Goal: Task Accomplishment & Management: Use online tool/utility

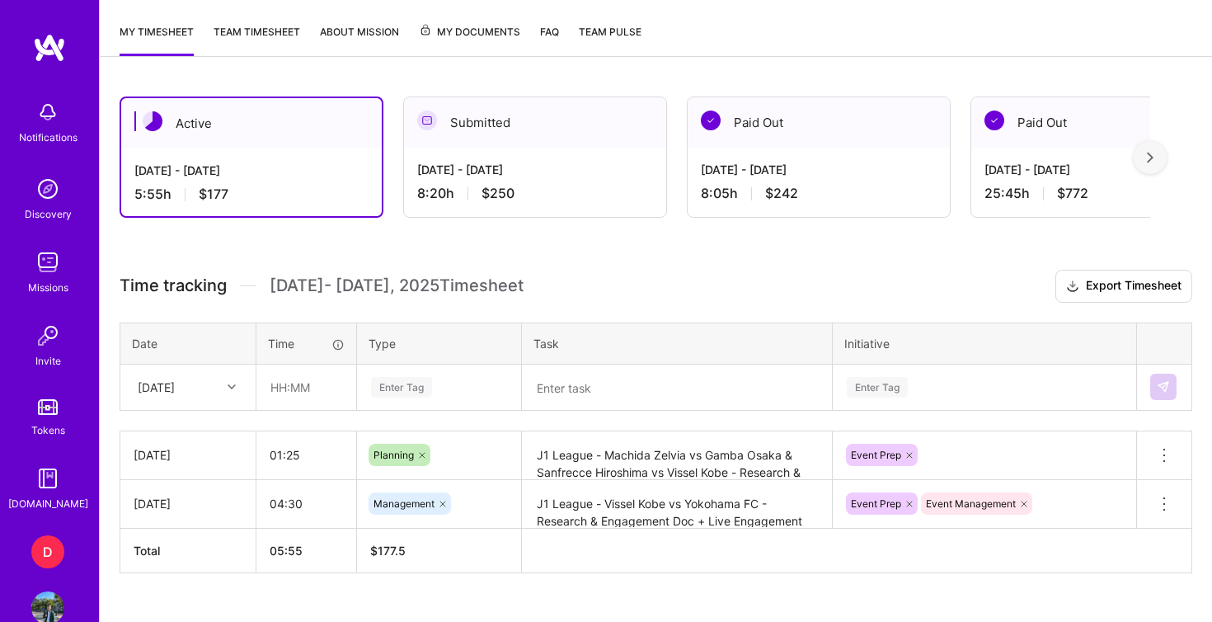
scroll to position [370, 0]
click at [277, 393] on input "text" at bounding box center [306, 387] width 98 height 44
type input "03:30"
click at [396, 380] on div "Enter Tag" at bounding box center [401, 387] width 61 height 26
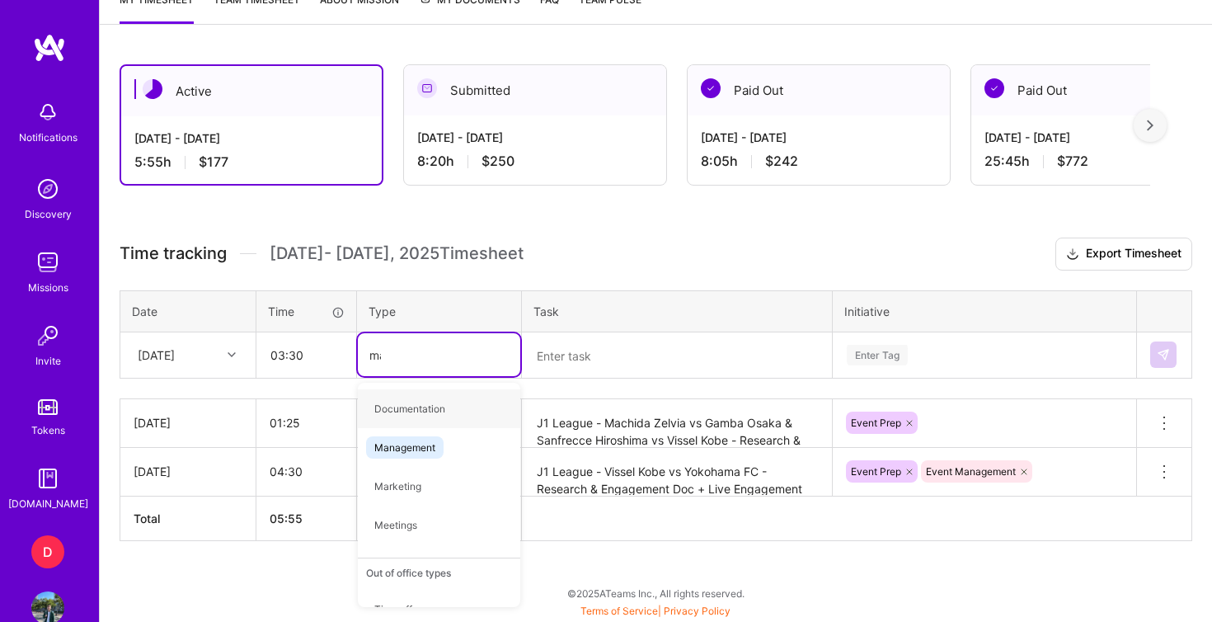
type input "mana"
click at [417, 404] on span "Management" at bounding box center [405, 409] width 78 height 22
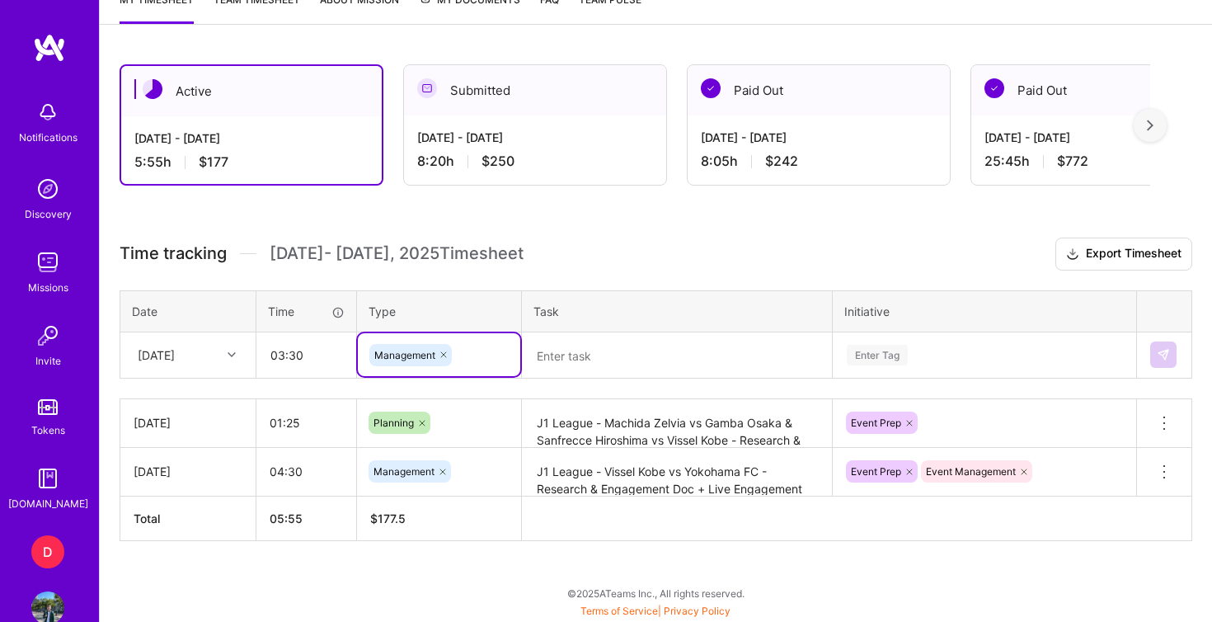
click at [577, 357] on textarea at bounding box center [677, 355] width 307 height 43
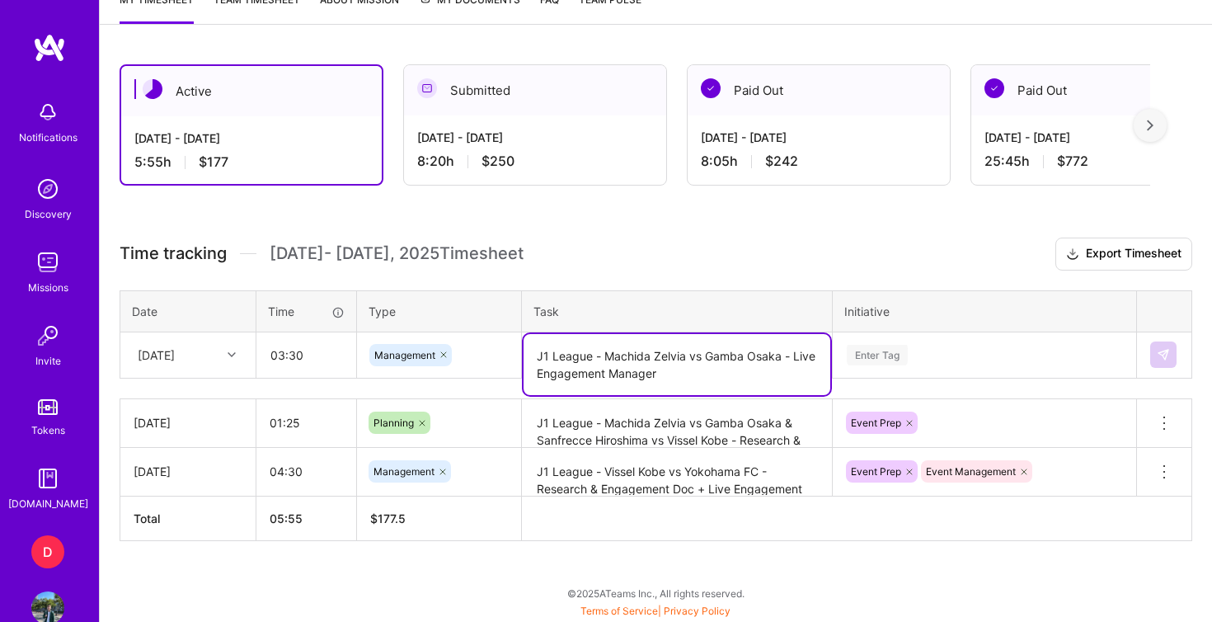
type textarea "J1 League - Machida Zelvia vs Gamba Osaka - Live Engagement Manager"
click at [944, 348] on div "Enter Tag" at bounding box center [985, 354] width 302 height 43
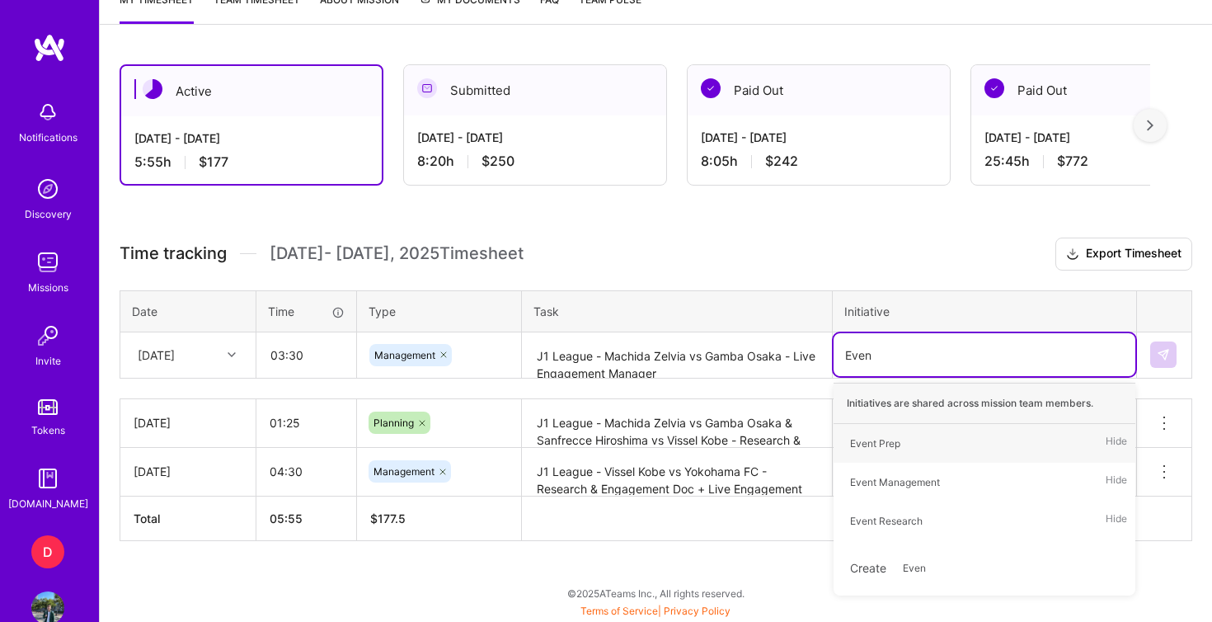
type input "Event"
click at [917, 493] on span "Event Management" at bounding box center [895, 482] width 106 height 22
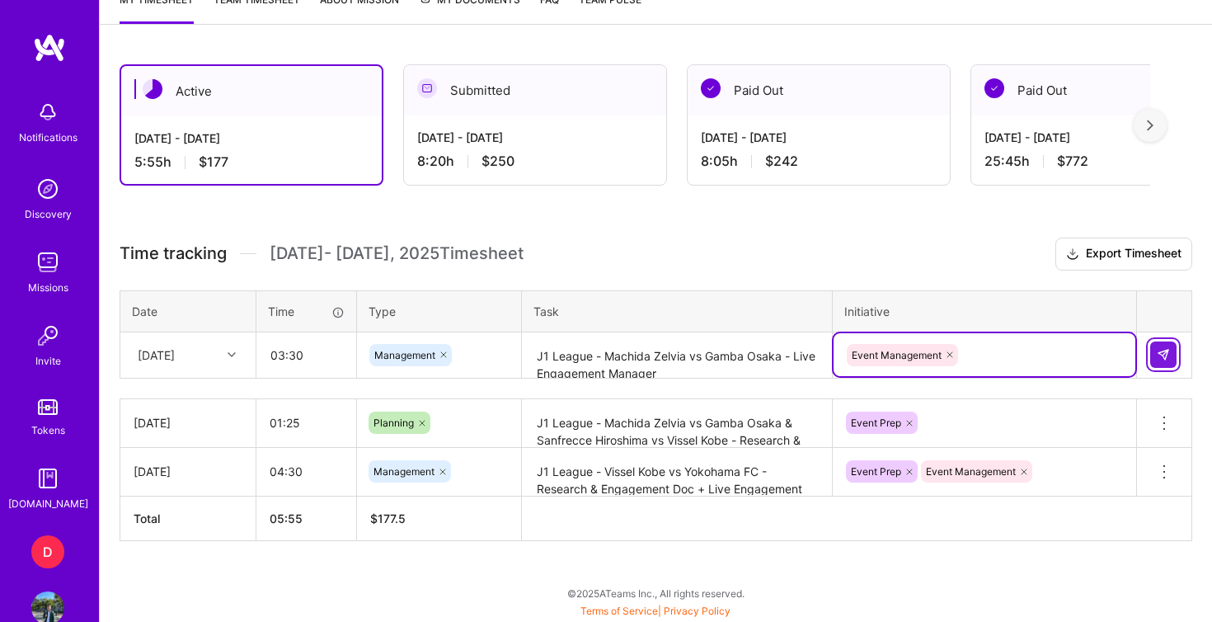
click at [1170, 356] on img at bounding box center [1163, 354] width 13 height 13
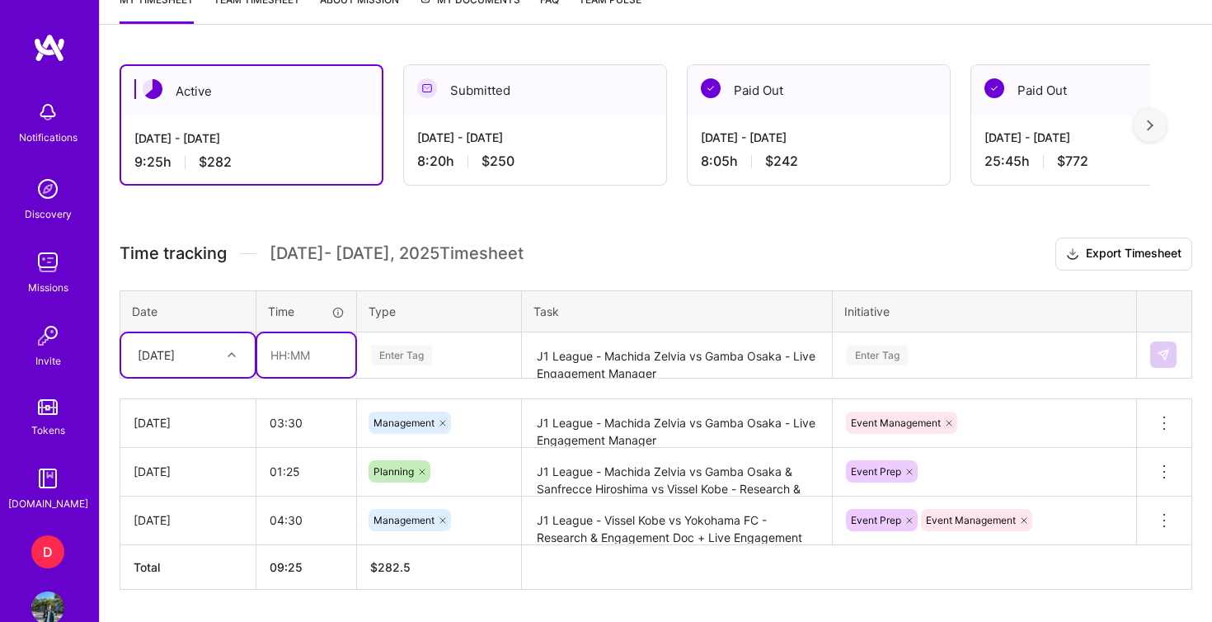
click at [307, 355] on input "text" at bounding box center [306, 355] width 98 height 44
type input "03:30"
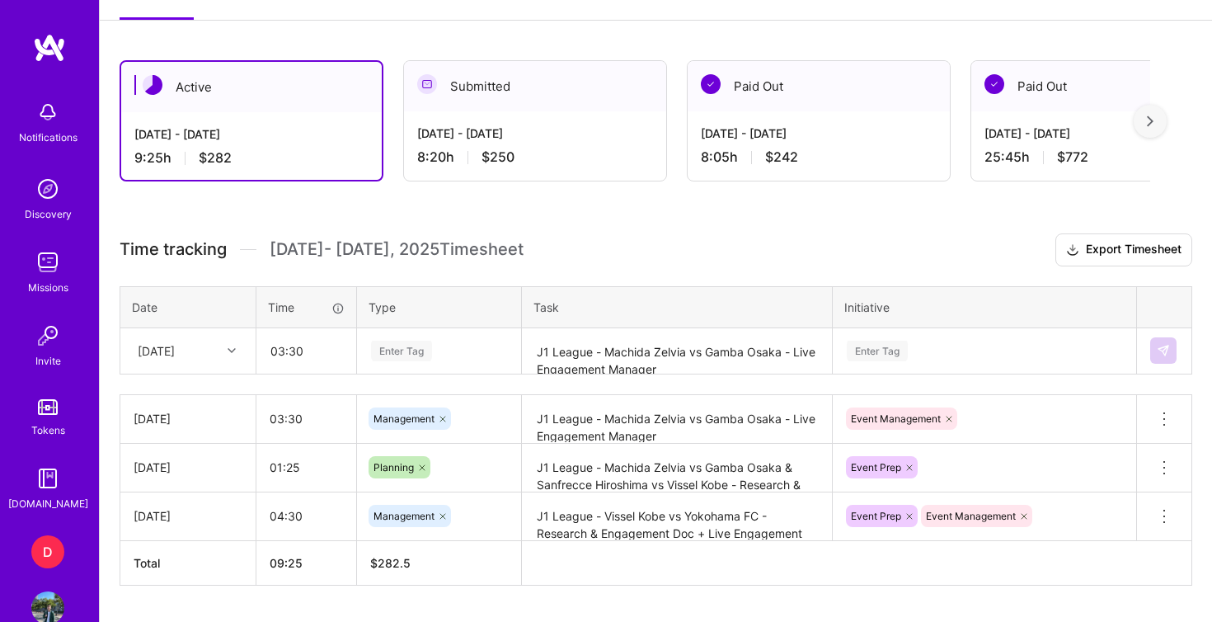
click at [401, 348] on div "Enter Tag" at bounding box center [401, 351] width 61 height 26
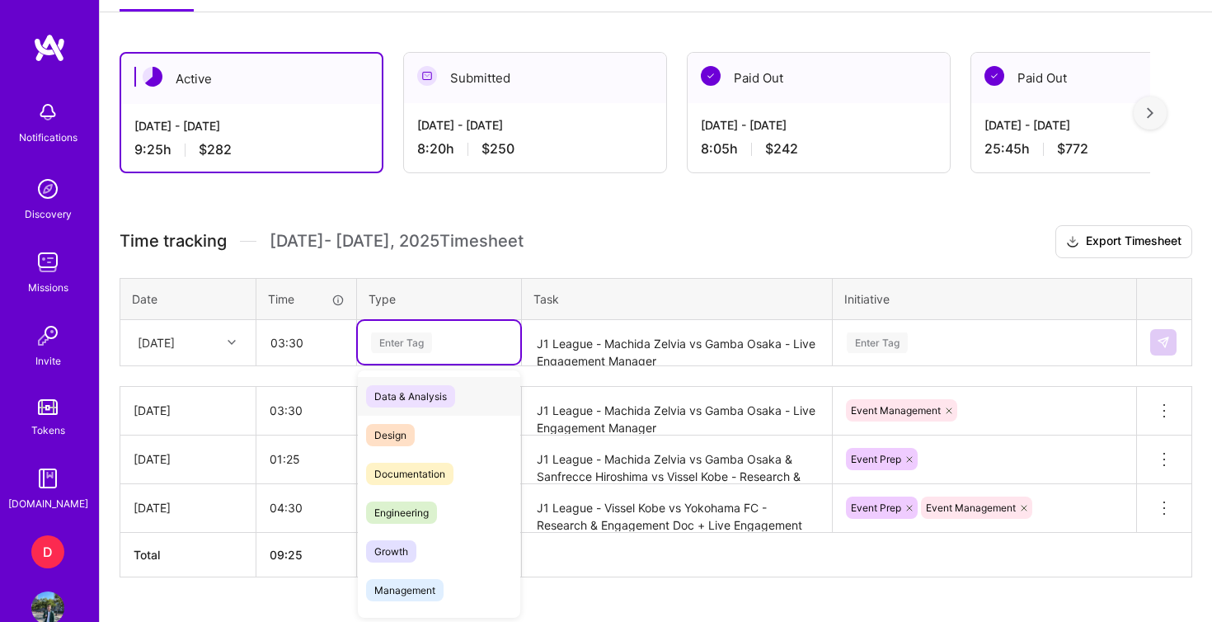
scroll to position [416, 0]
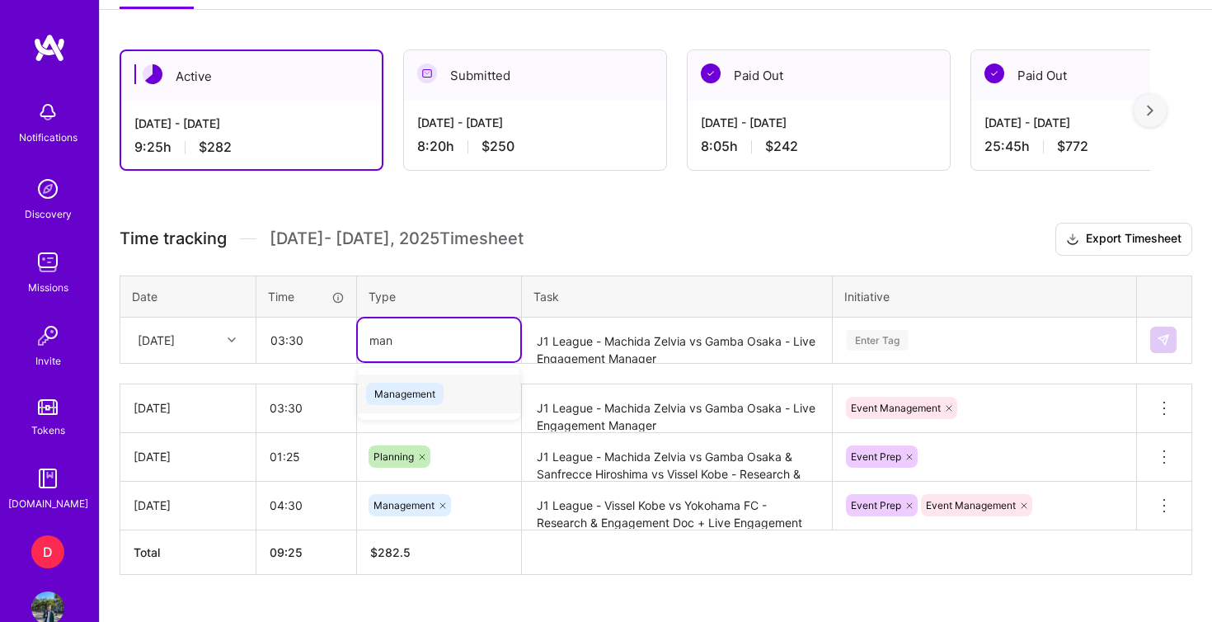
type input "mana"
click at [418, 391] on span "Management" at bounding box center [405, 394] width 78 height 22
click at [539, 342] on textarea "J1 League - Machida Zelvia vs Gamba Osaka - Live Engagement Manager" at bounding box center [677, 341] width 307 height 44
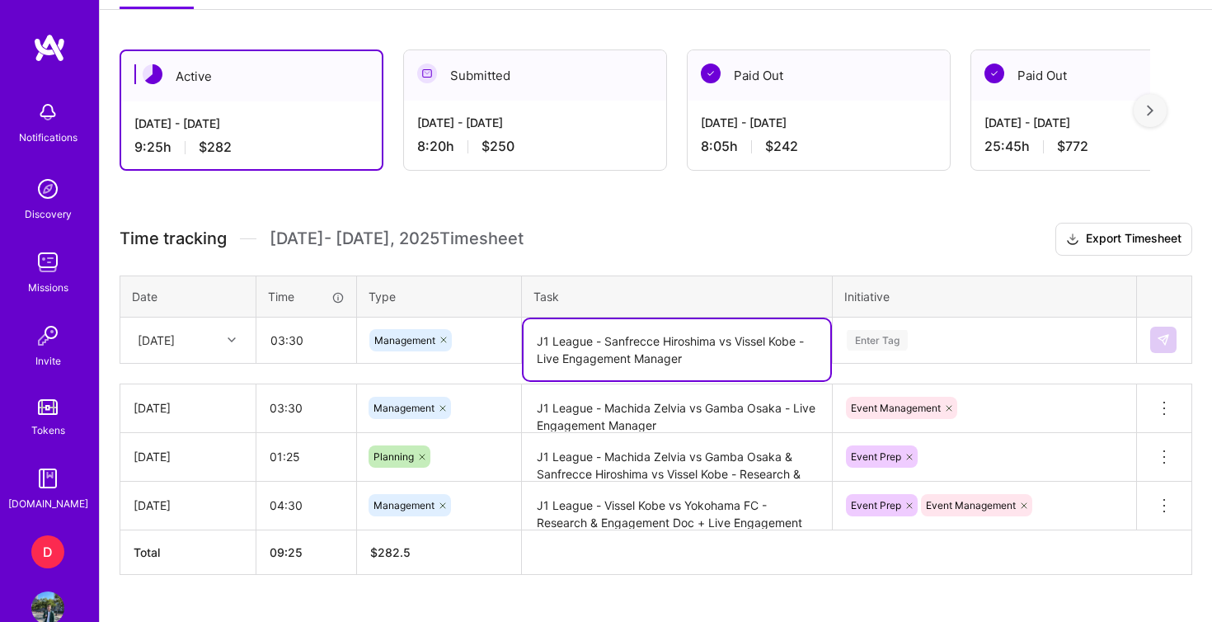
type textarea "J1 League - Sanfrecce Hiroshima vs Vissel Kobe - Live Engagement Manager"
click at [873, 334] on div "Enter Tag" at bounding box center [985, 339] width 302 height 43
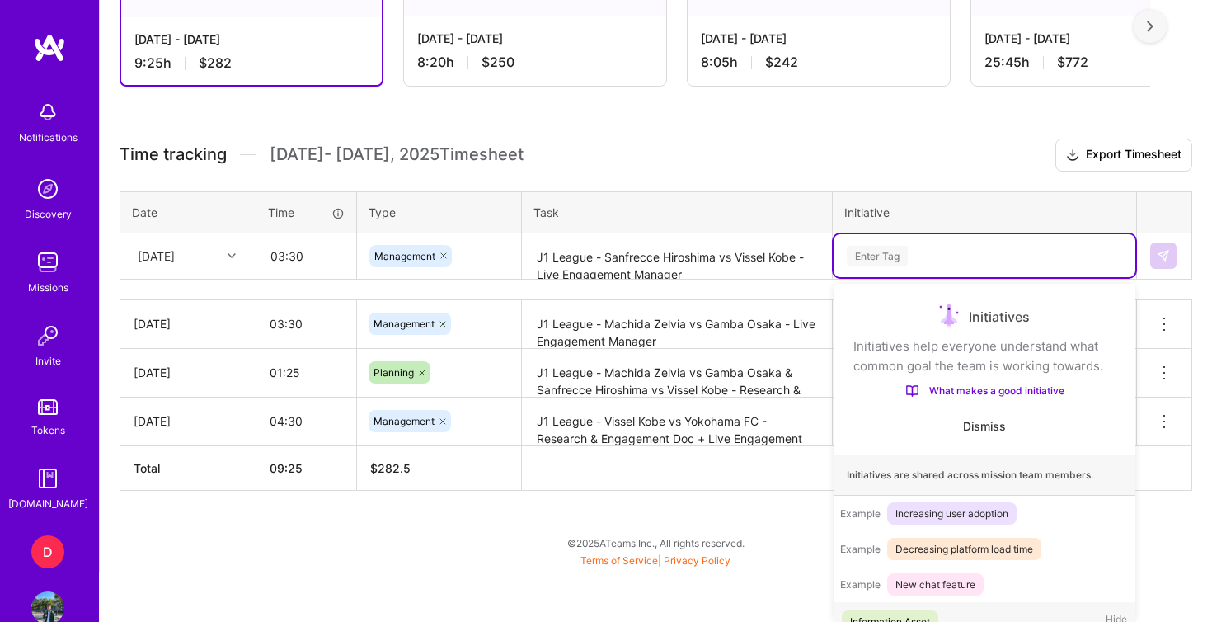
scroll to position [31, 0]
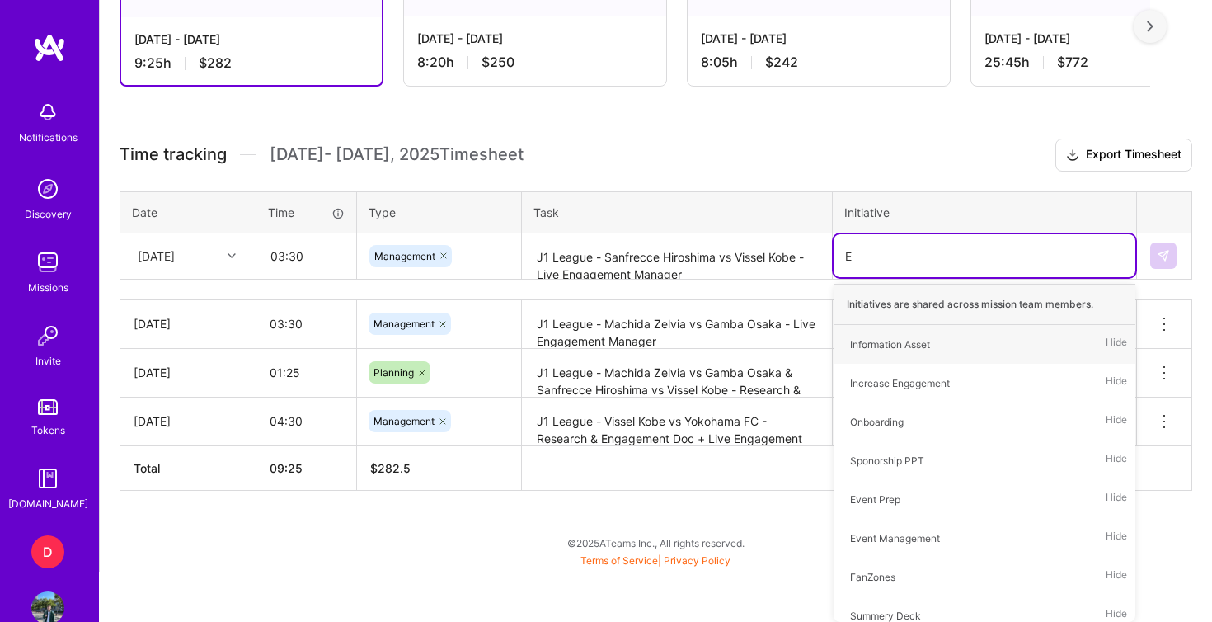
type input "Ev"
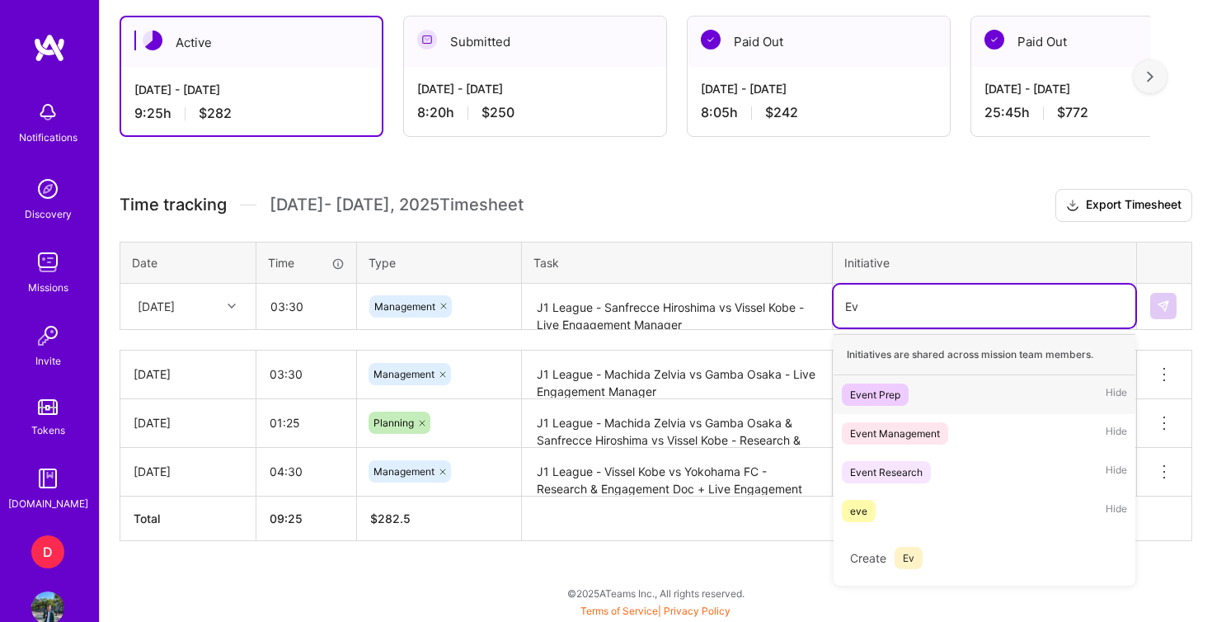
scroll to position [450, 0]
click at [897, 431] on div "Event Management" at bounding box center [895, 433] width 90 height 17
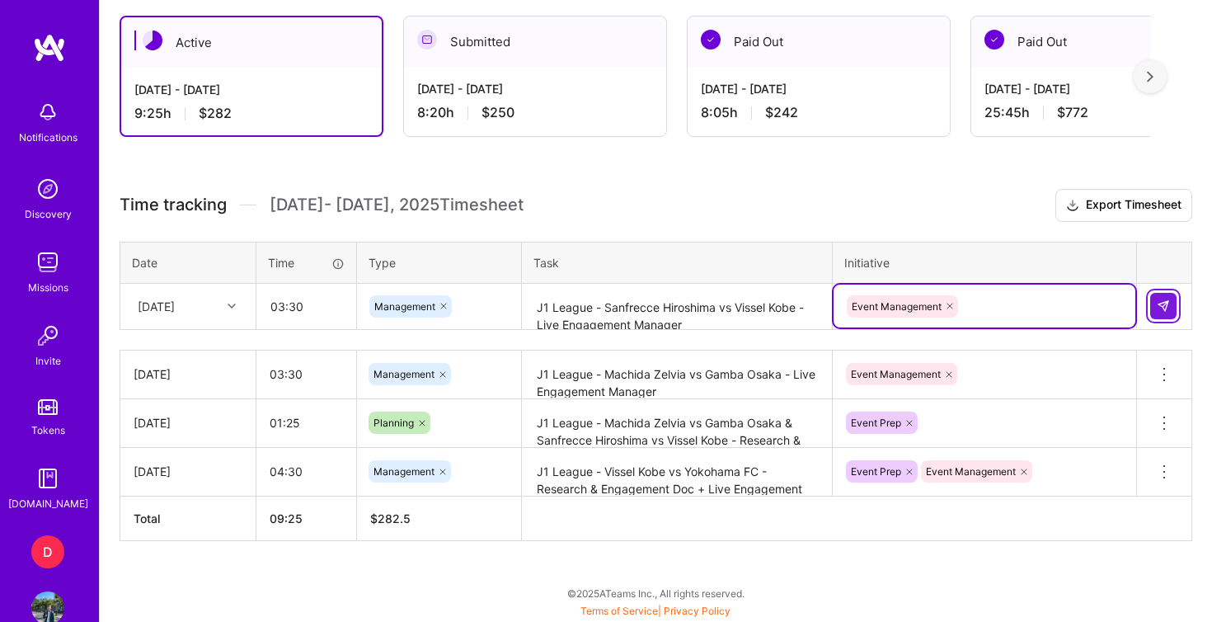
click at [1166, 302] on img at bounding box center [1163, 305] width 13 height 13
